Goal: Use online tool/utility: Utilize a website feature to perform a specific function

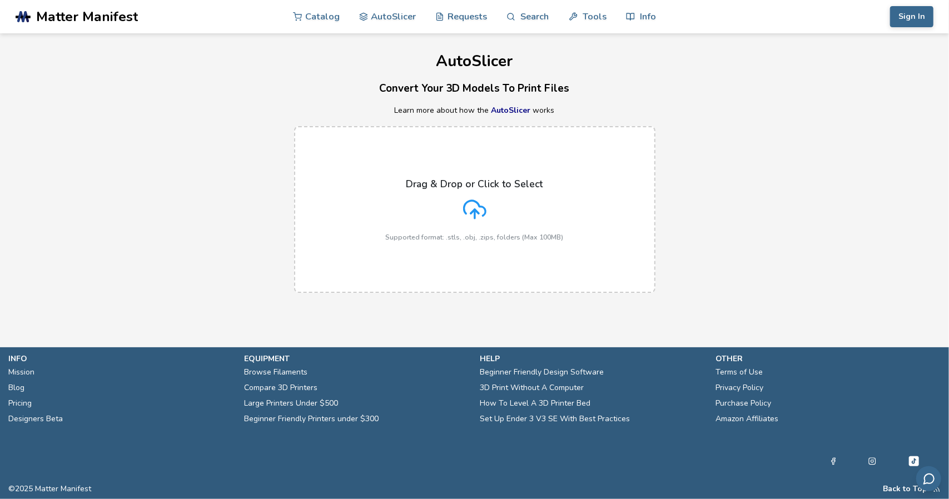
click at [450, 214] on div "Drag & Drop or Click to Select Supported format: .stls, .obj, .zips, folders (M…" at bounding box center [475, 209] width 178 height 63
click at [0, 0] on input "Drag & Drop or Click to Select Supported format: .stls, .obj, .zips, folders (M…" at bounding box center [0, 0] width 0 height 0
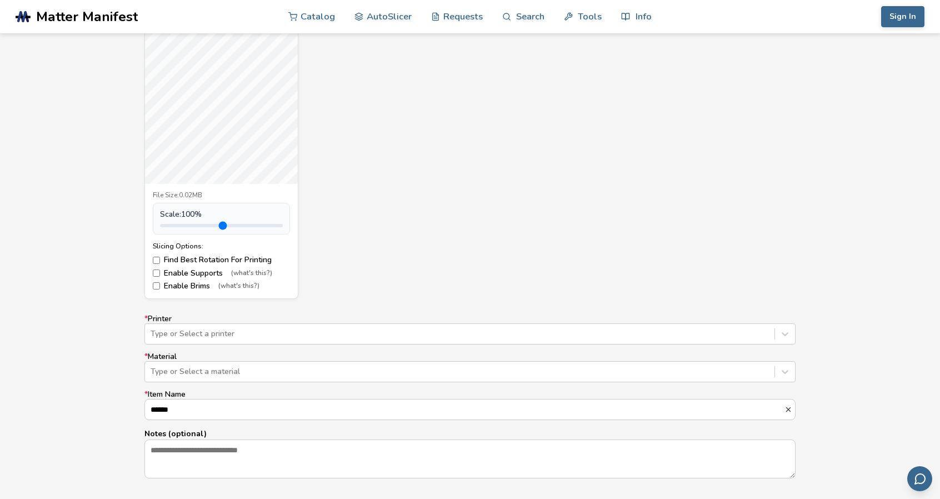
scroll to position [451, 0]
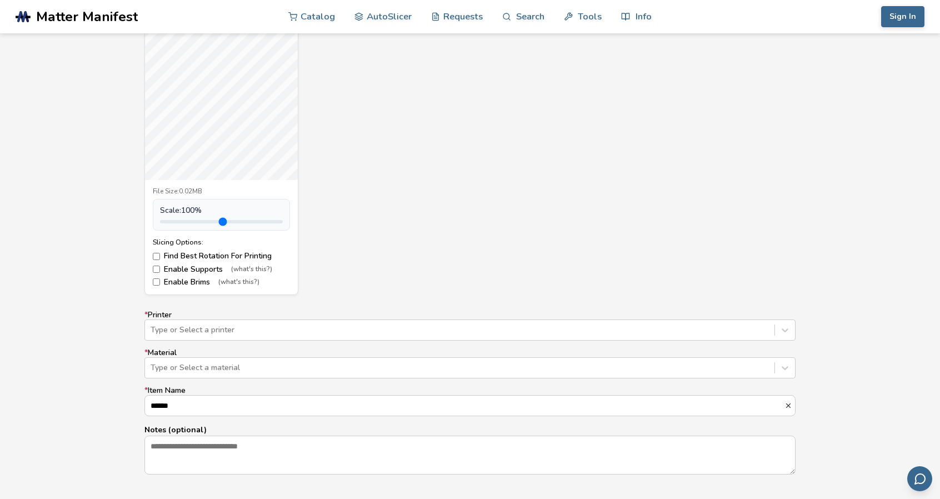
click at [158, 252] on label "Find Best Rotation For Printing" at bounding box center [221, 256] width 137 height 9
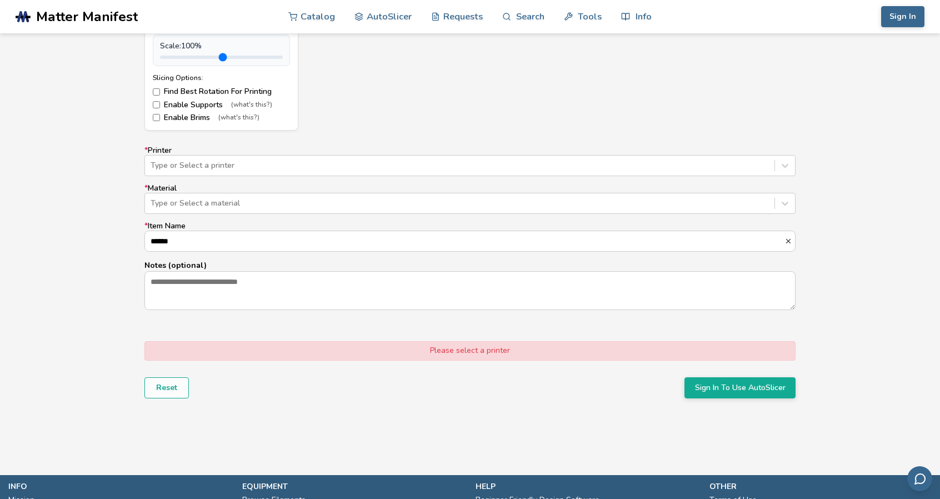
scroll to position [618, 0]
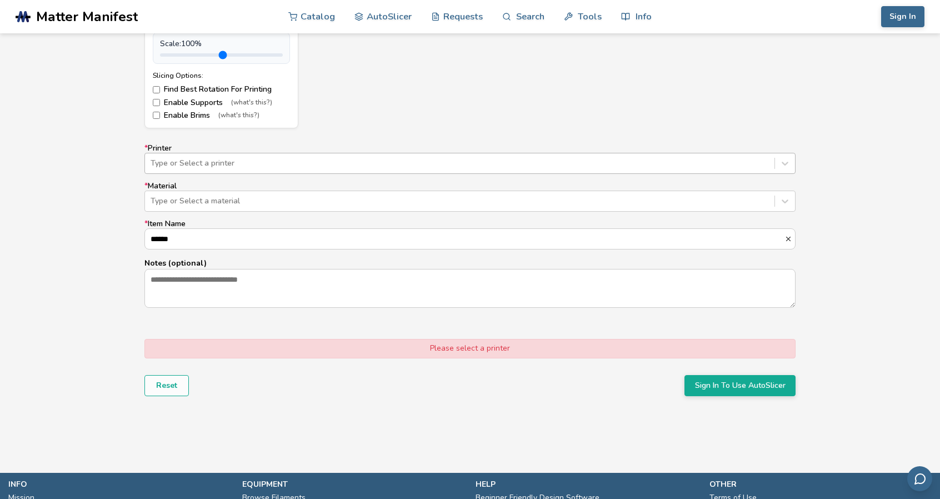
click at [274, 163] on div at bounding box center [460, 163] width 618 height 11
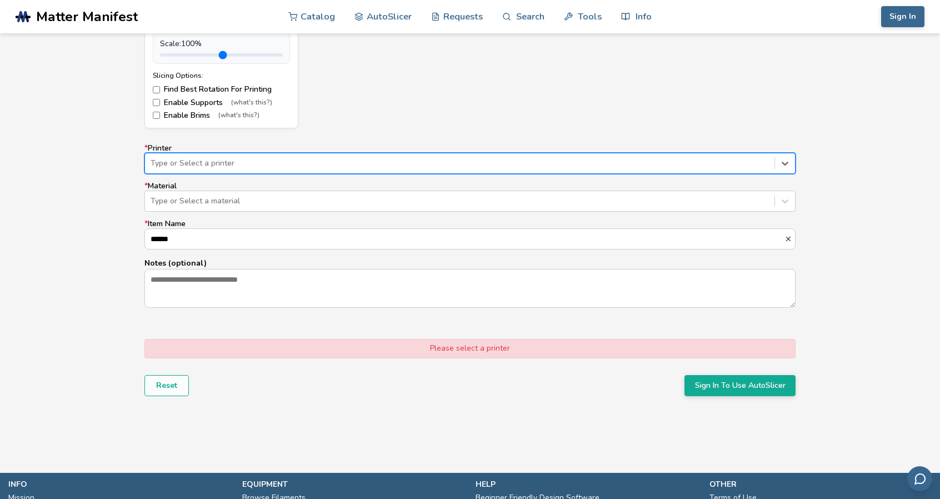
click at [274, 163] on div at bounding box center [460, 163] width 618 height 11
click at [311, 167] on div at bounding box center [460, 163] width 618 height 11
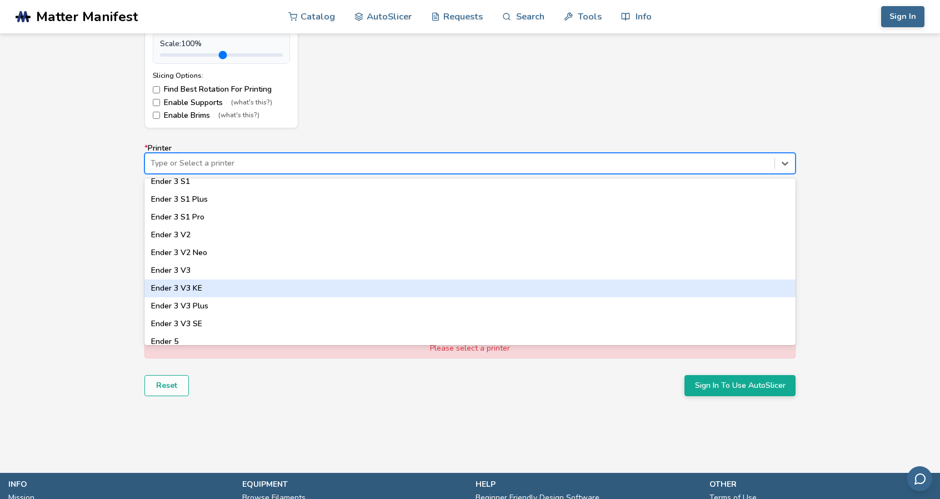
scroll to position [590, 0]
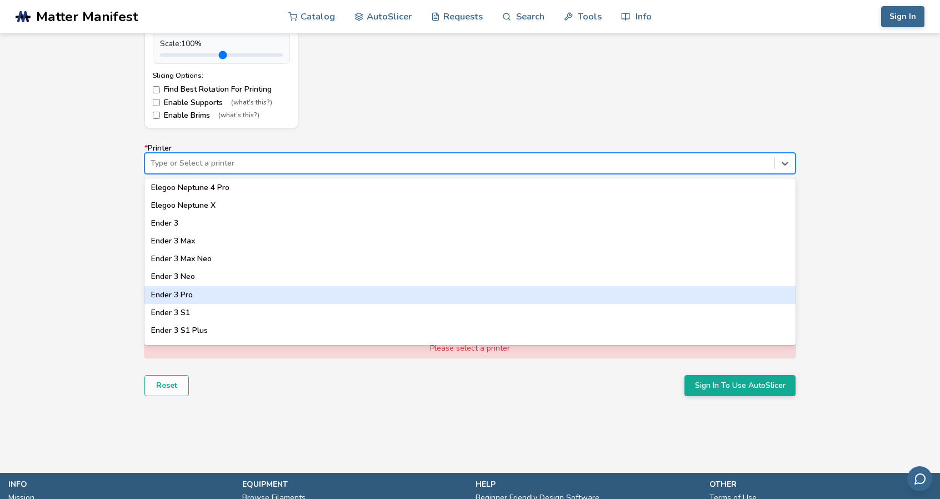
click at [210, 293] on div "Ender 3 Pro" at bounding box center [469, 295] width 651 height 18
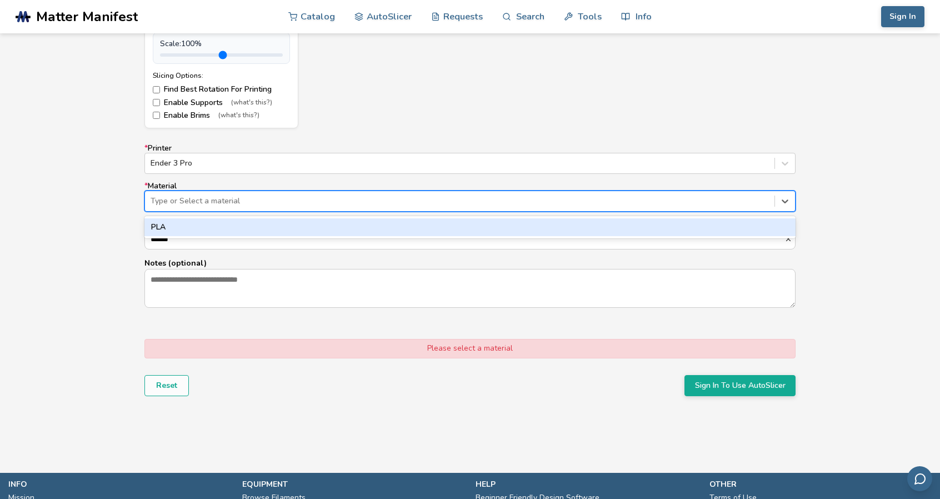
click at [240, 200] on div at bounding box center [460, 201] width 618 height 11
click at [229, 222] on div "PLA" at bounding box center [469, 227] width 651 height 18
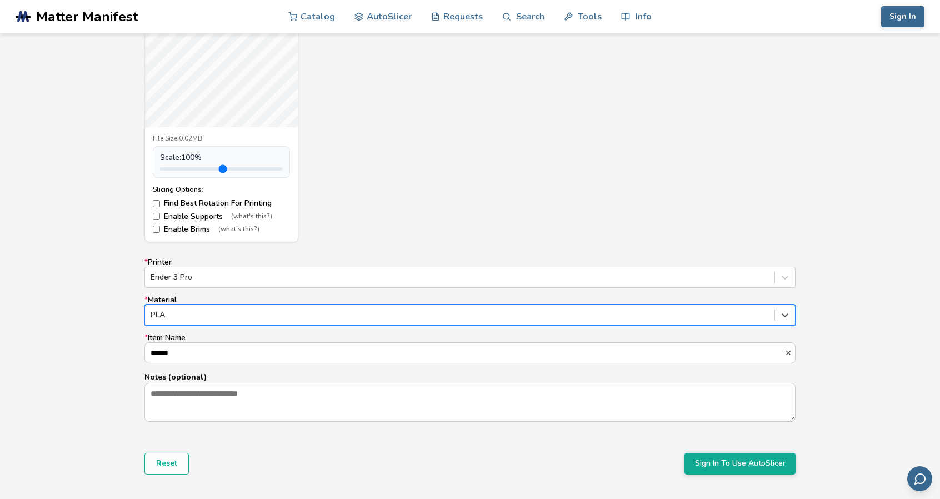
scroll to position [507, 0]
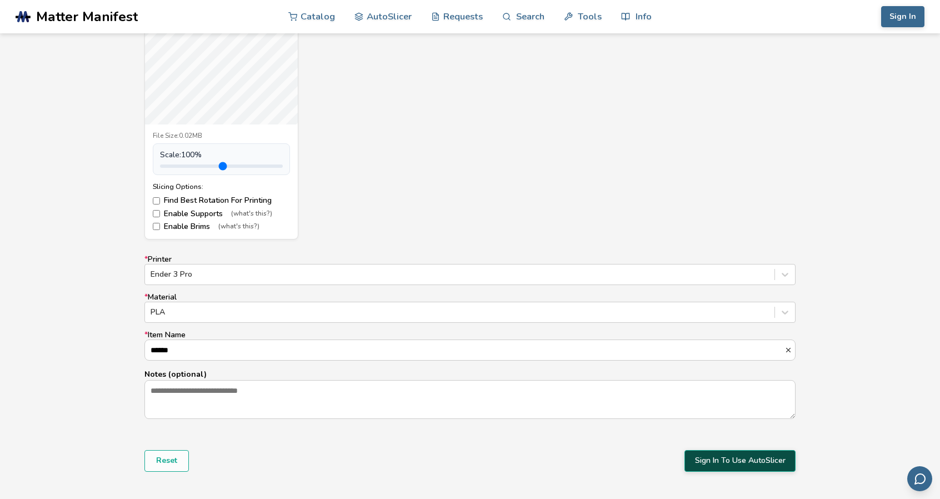
click at [734, 458] on button "Sign In To Use AutoSlicer" at bounding box center [740, 460] width 111 height 21
